Goal: Navigation & Orientation: Find specific page/section

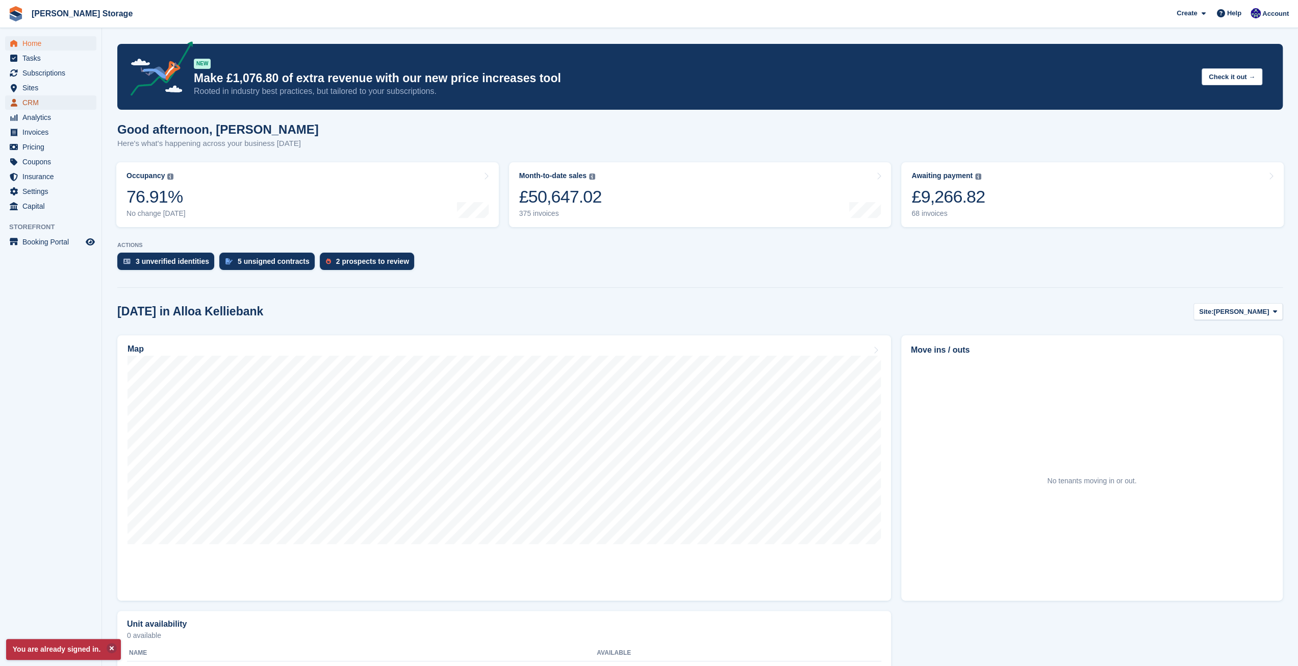
click at [51, 105] on span "CRM" at bounding box center [52, 102] width 61 height 14
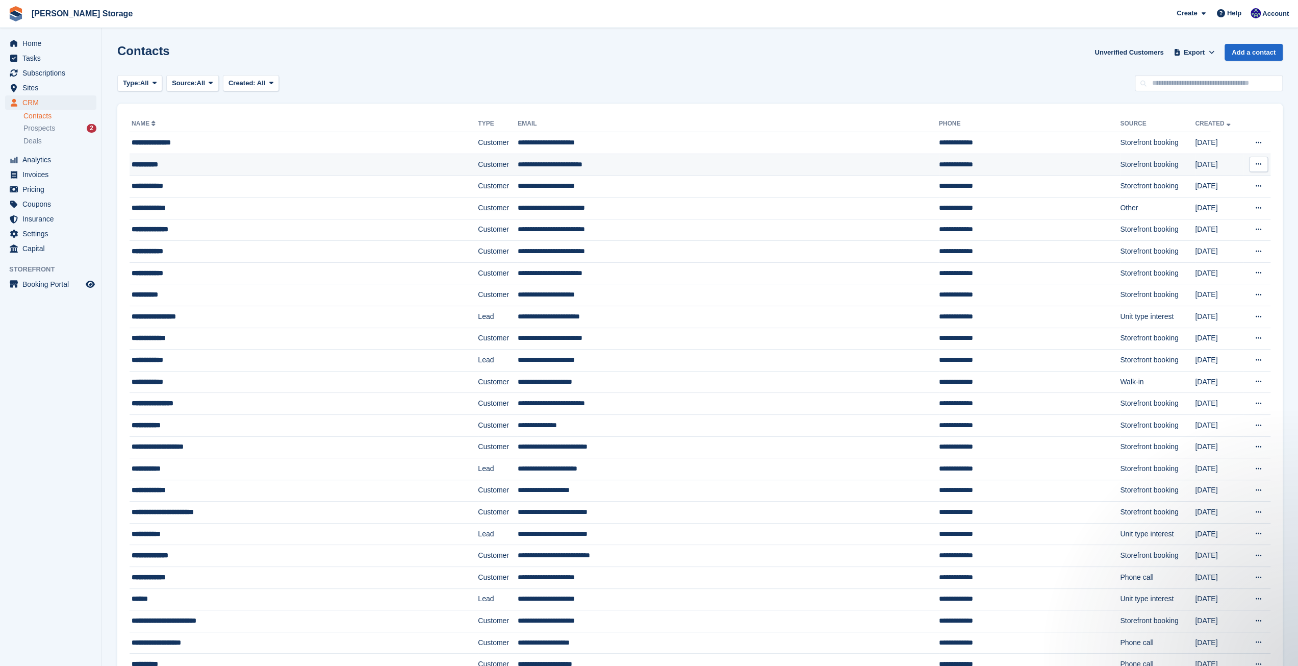
click at [227, 169] on td "**********" at bounding box center [304, 165] width 348 height 22
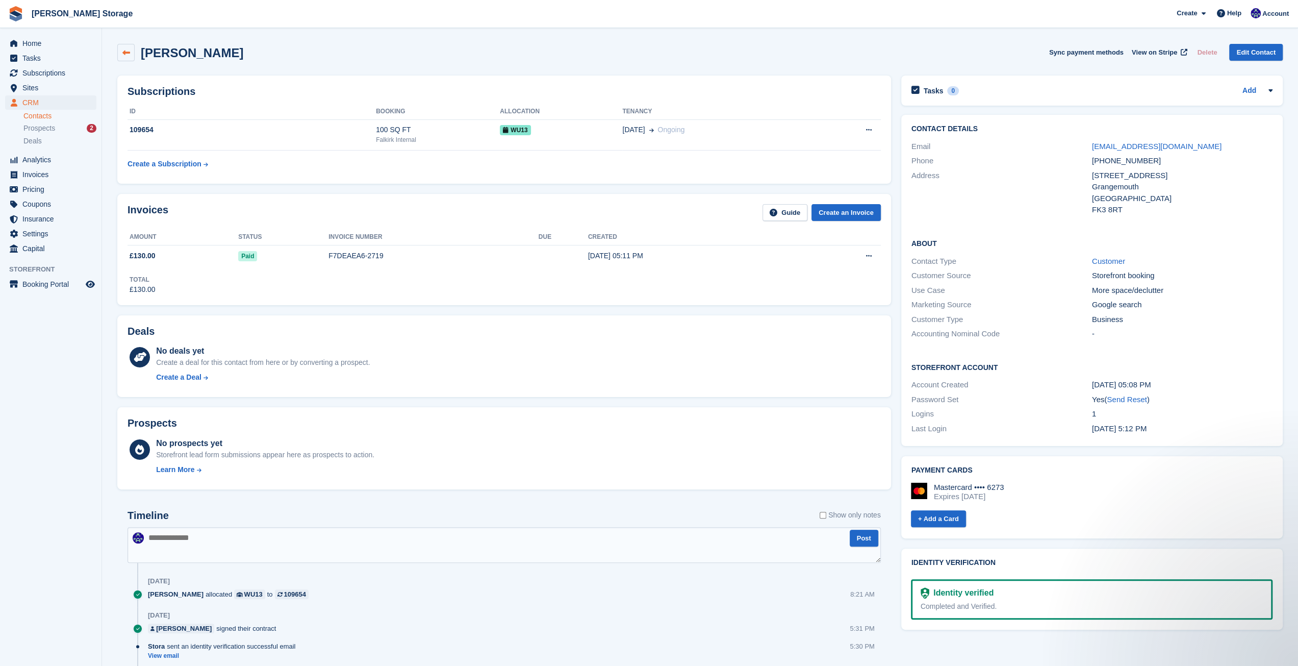
click at [125, 58] on link at bounding box center [125, 52] width 17 height 17
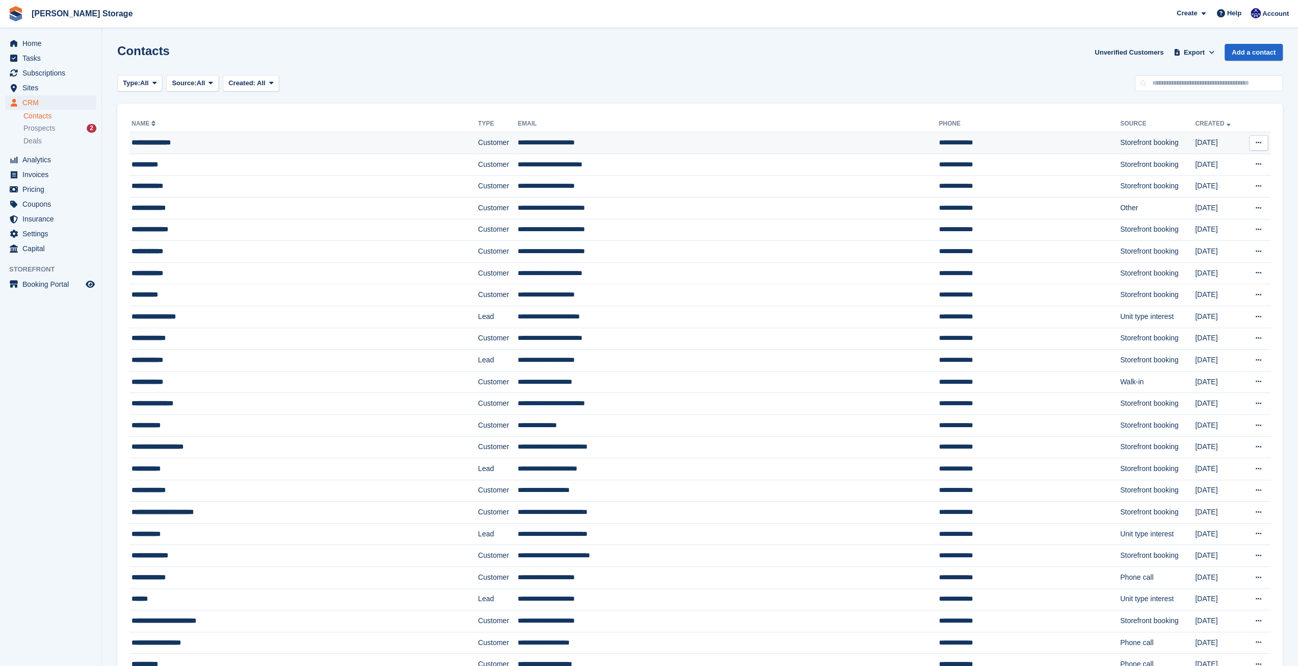
click at [478, 146] on td "Customer" at bounding box center [498, 143] width 40 height 22
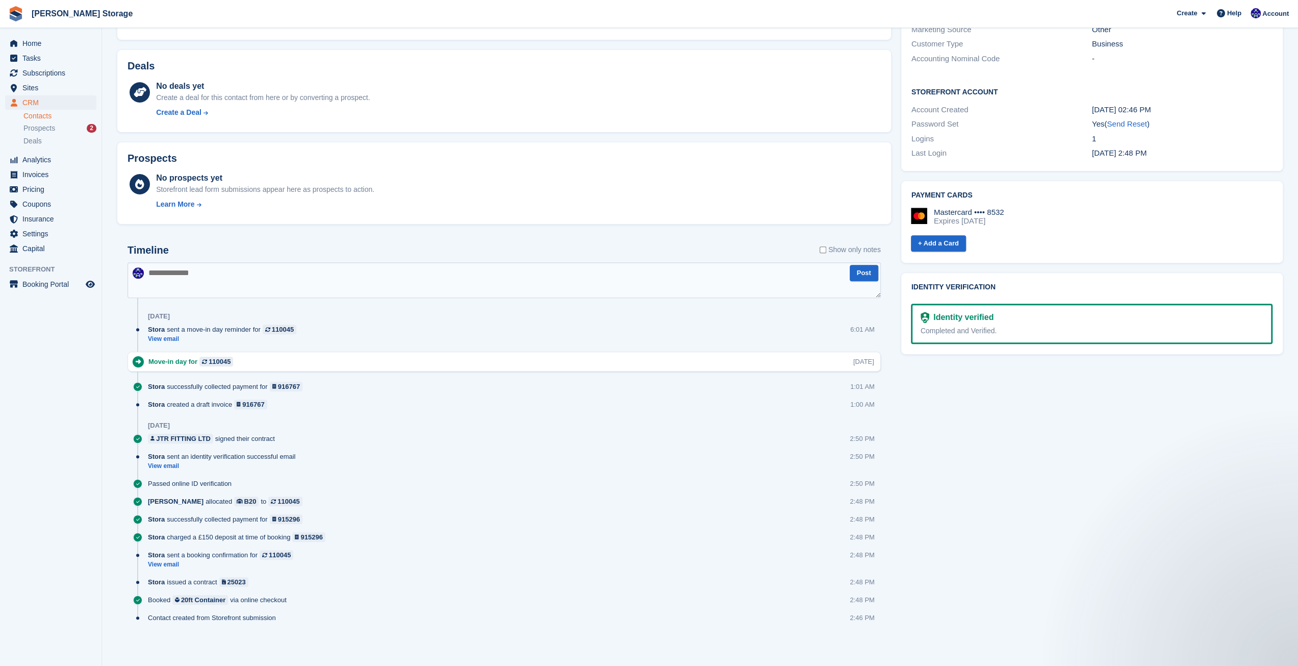
scroll to position [83, 0]
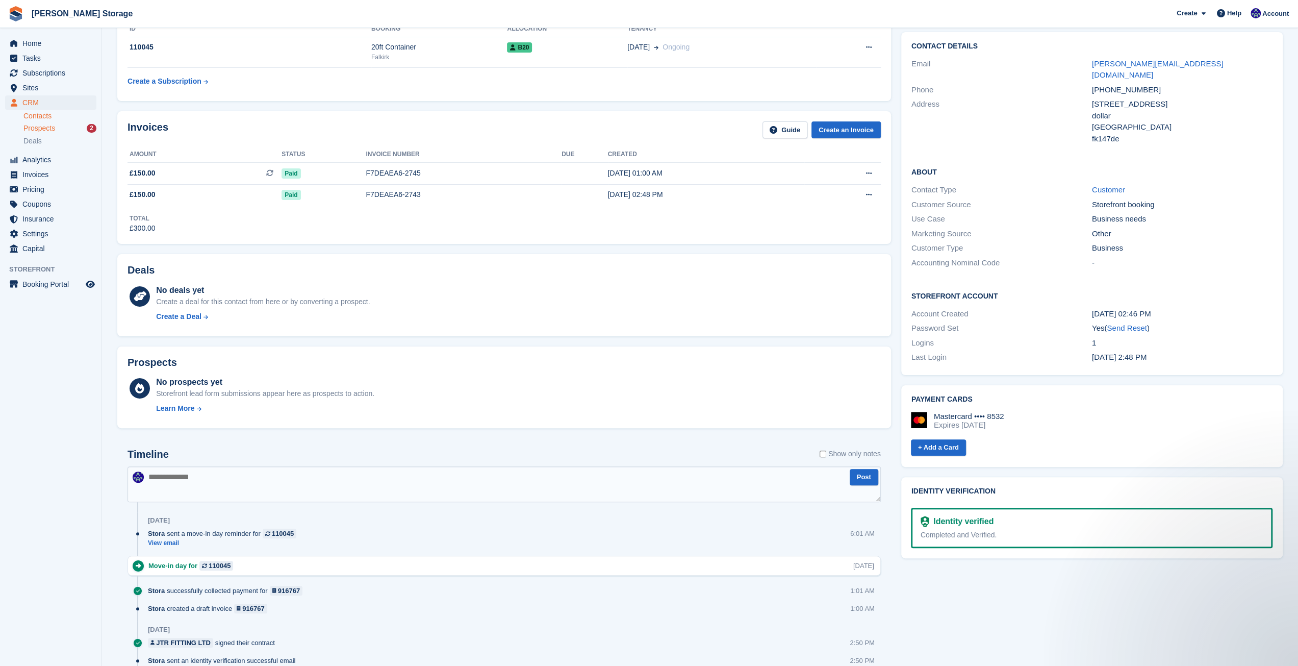
click at [51, 127] on span "Prospects" at bounding box center [39, 128] width 32 height 10
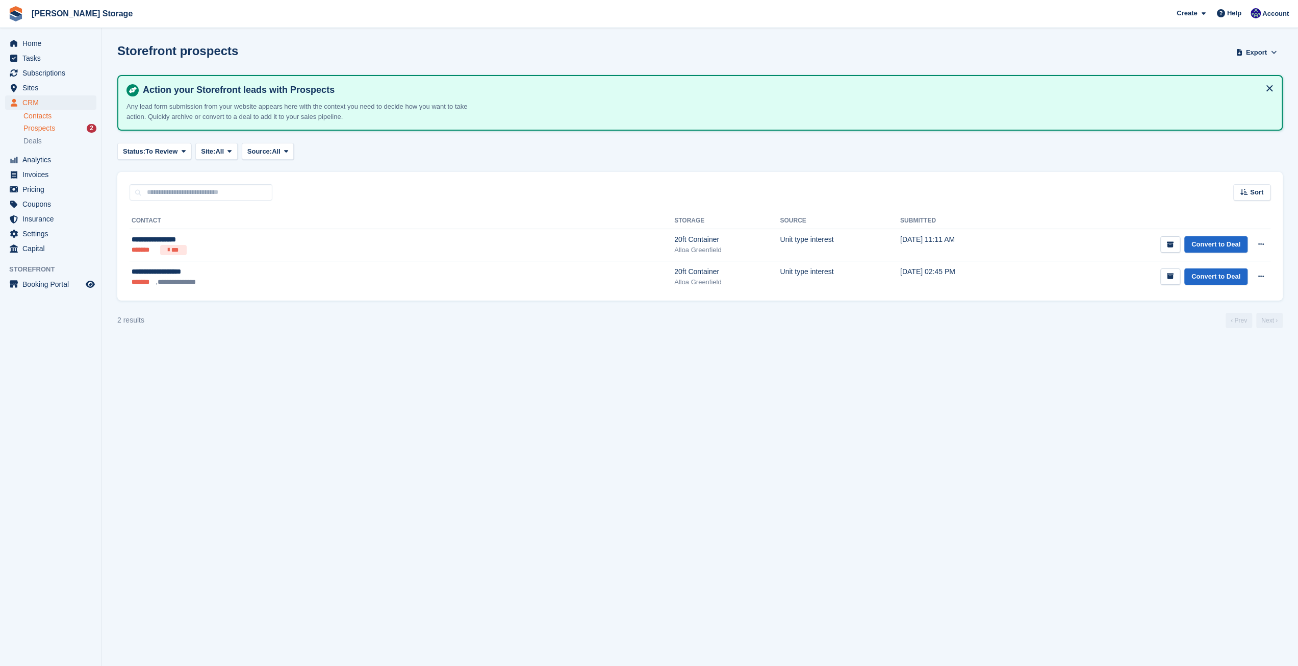
click at [48, 116] on link "Contacts" at bounding box center [59, 116] width 73 height 10
